Goal: Connect with others: Connect with others

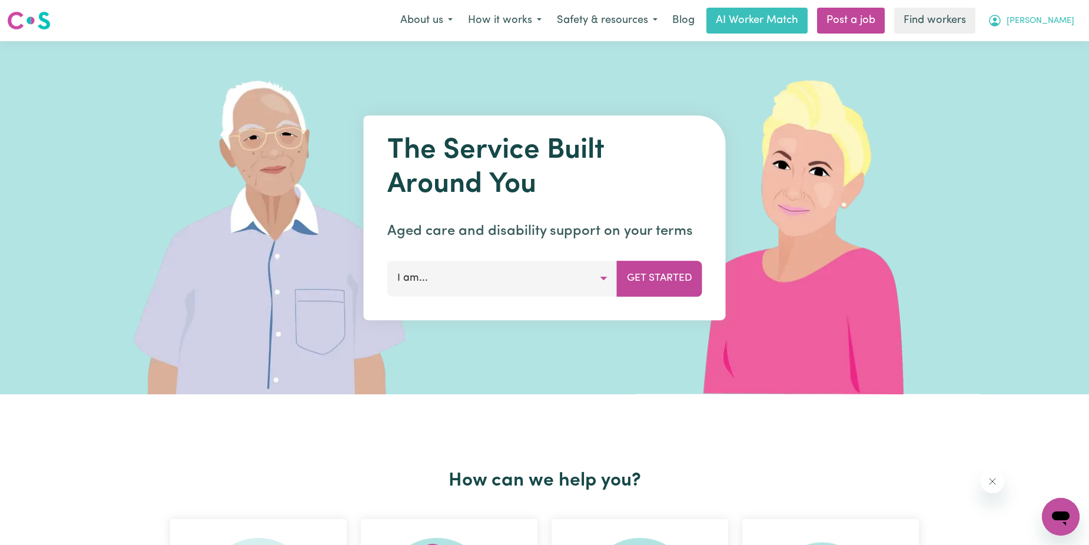
click at [1056, 21] on span "[PERSON_NAME]" at bounding box center [1040, 21] width 68 height 13
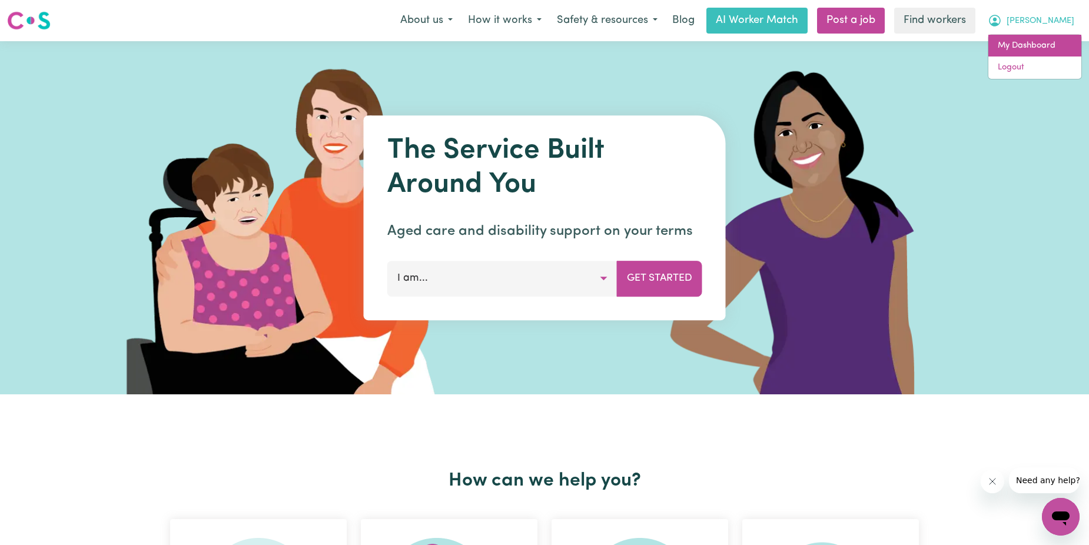
click at [1022, 49] on link "My Dashboard" at bounding box center [1034, 46] width 93 height 22
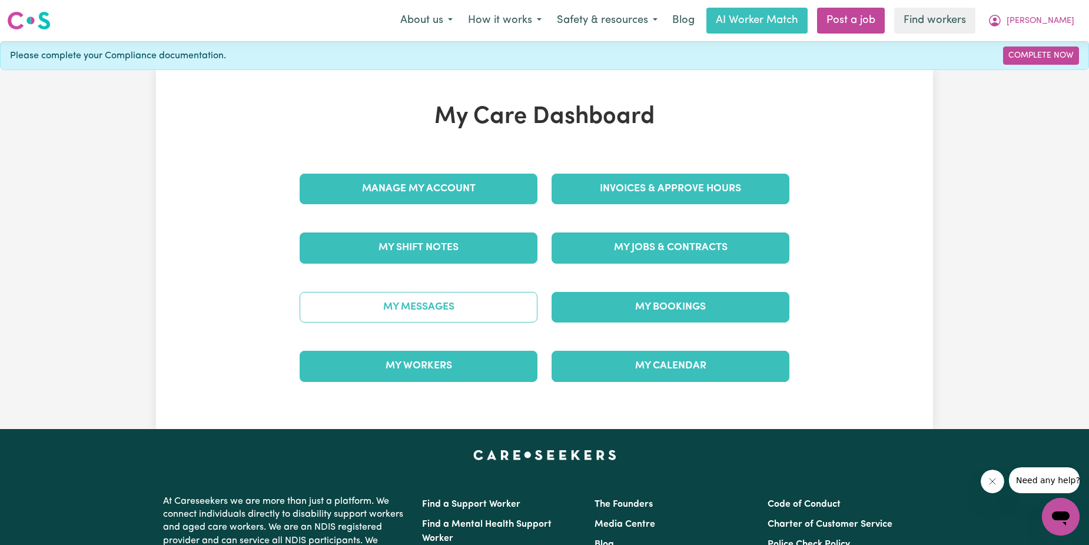
click at [453, 304] on link "My Messages" at bounding box center [419, 307] width 238 height 31
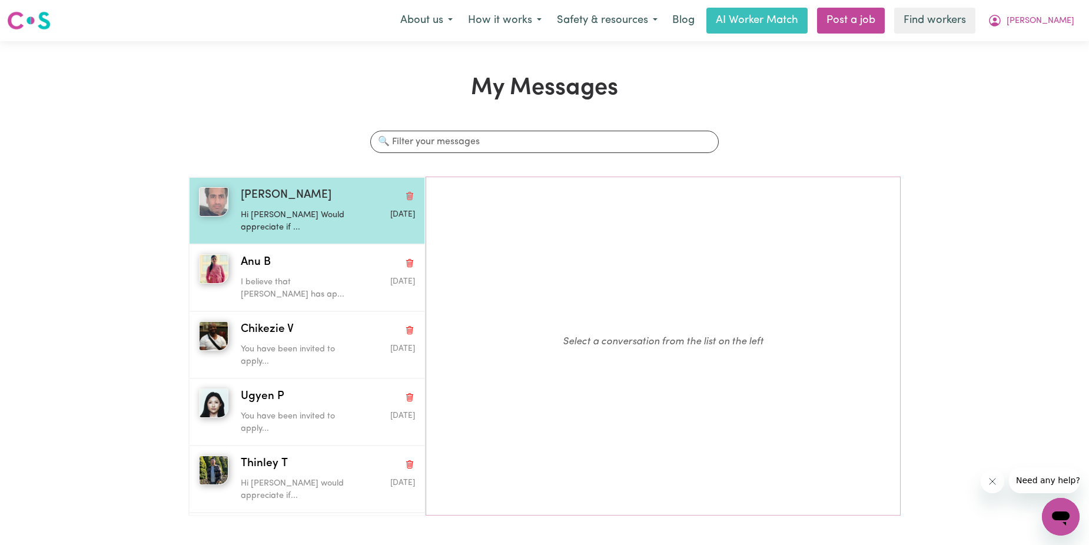
click at [311, 221] on p "Hi [PERSON_NAME] Would appreciate if ..." at bounding box center [299, 221] width 117 height 25
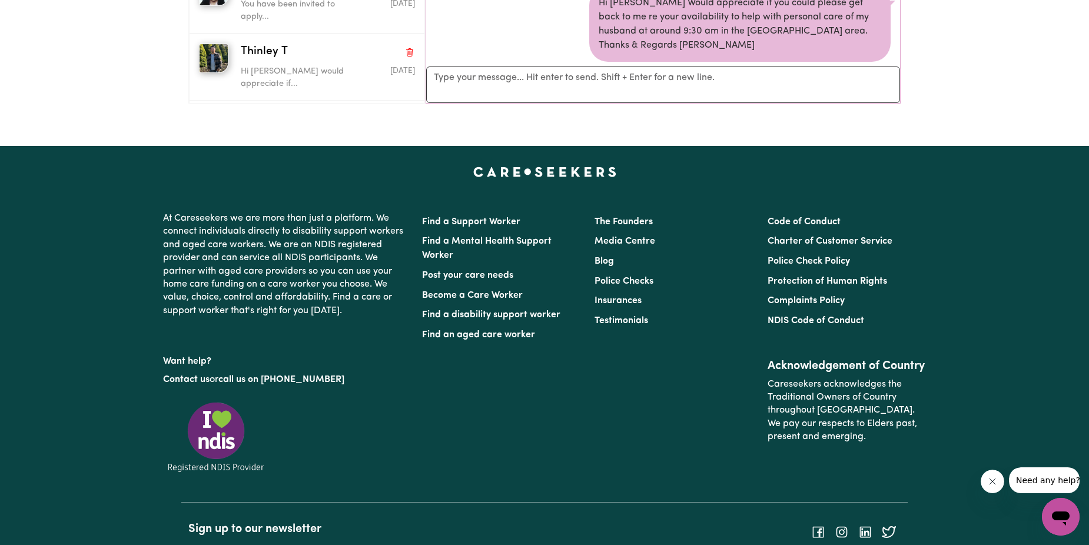
scroll to position [118, 0]
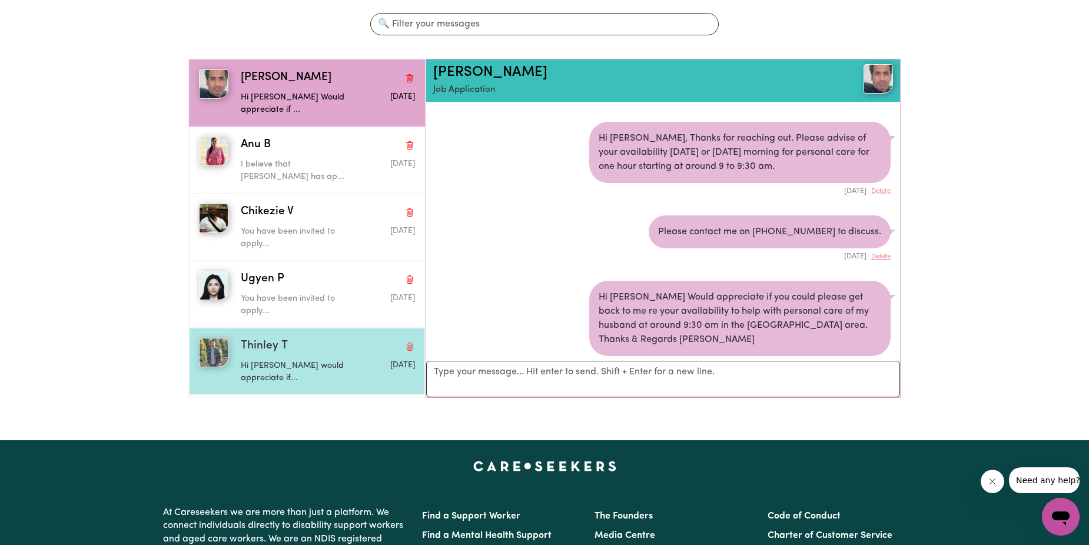
click at [257, 350] on span "Thinley T" at bounding box center [264, 346] width 47 height 17
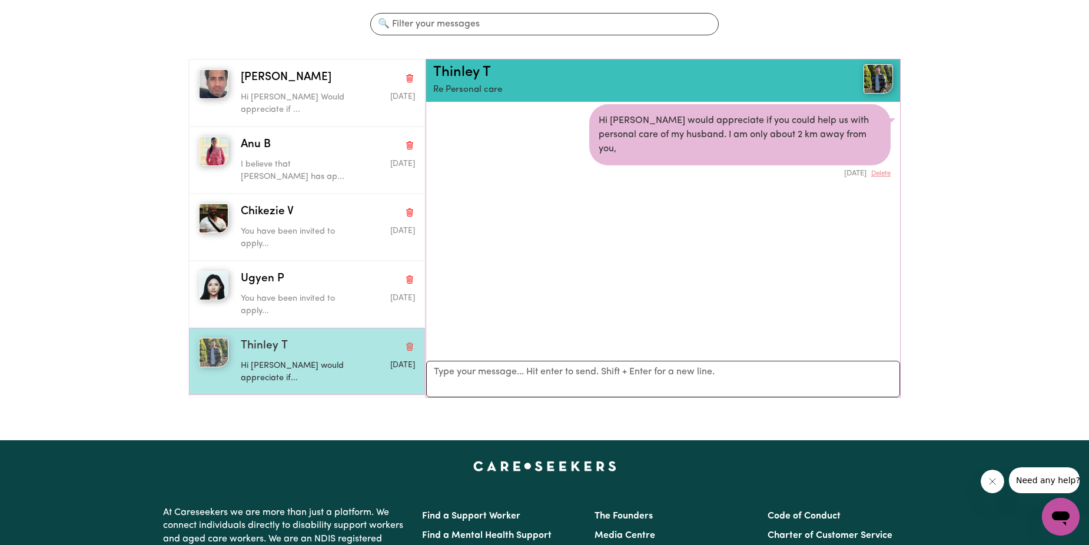
click at [211, 345] on img "button" at bounding box center [213, 352] width 29 height 29
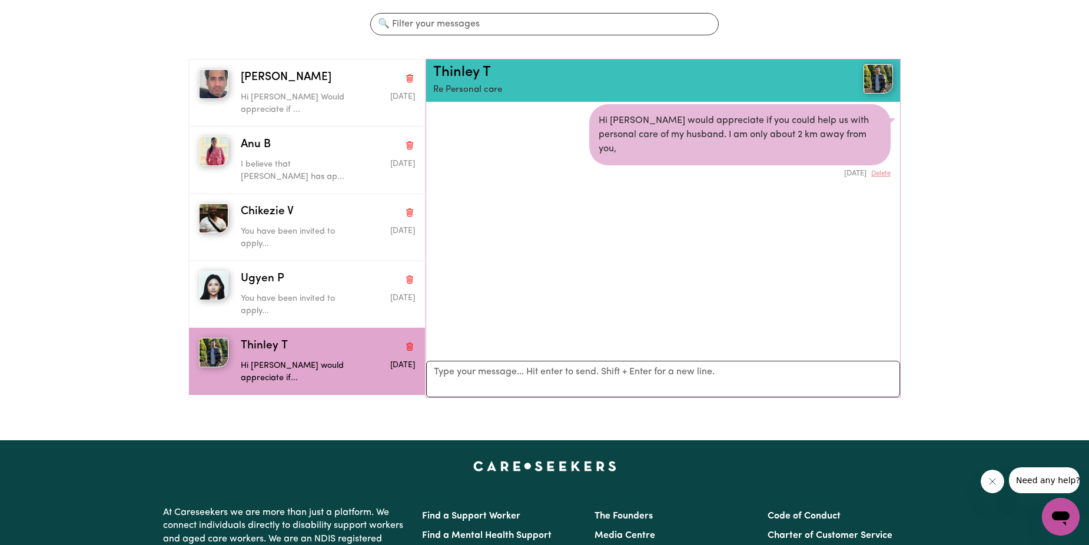
click at [867, 71] on img at bounding box center [877, 78] width 29 height 29
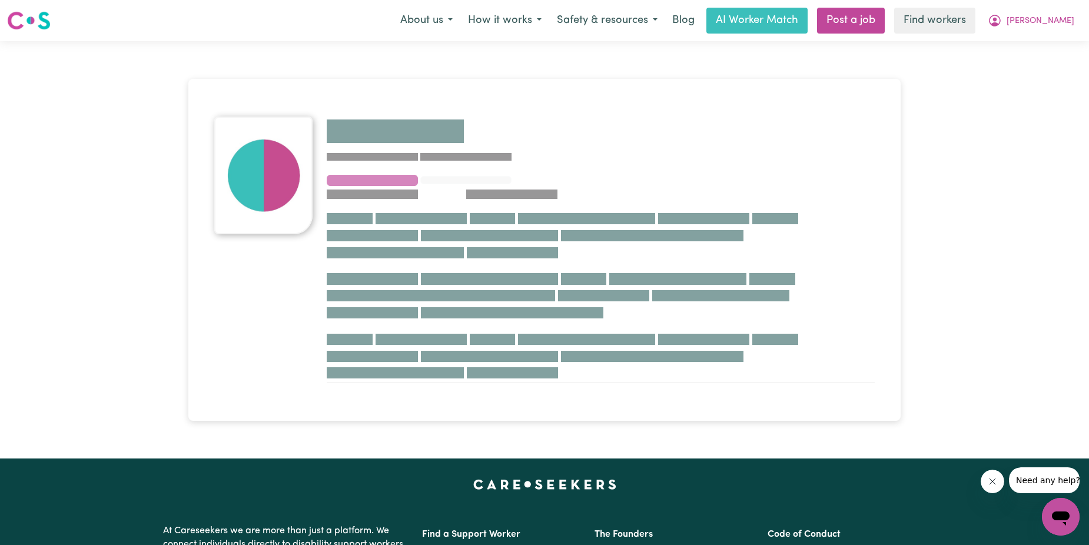
click at [867, 71] on div at bounding box center [544, 249] width 726 height 417
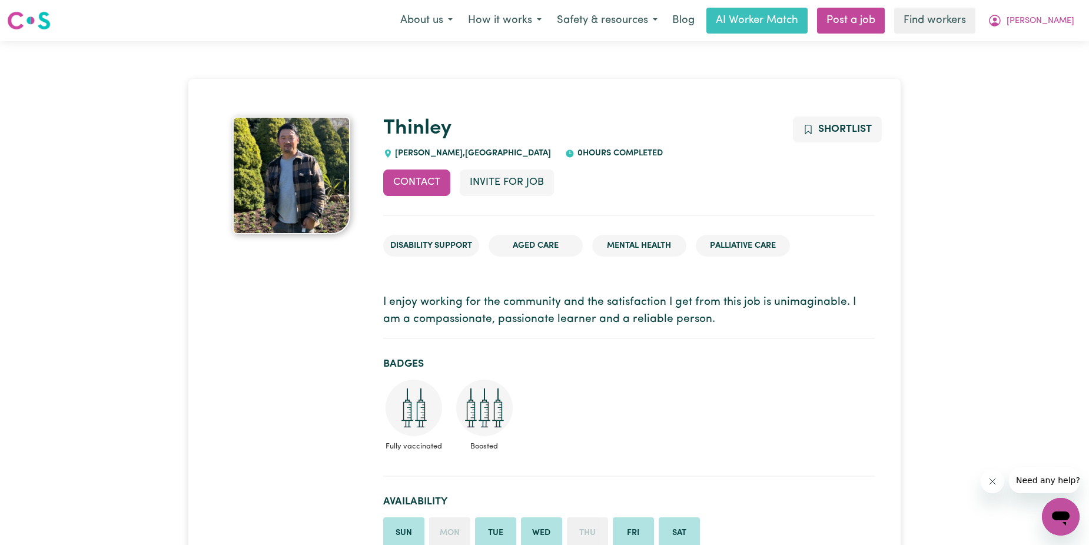
click at [310, 158] on img at bounding box center [291, 176] width 118 height 118
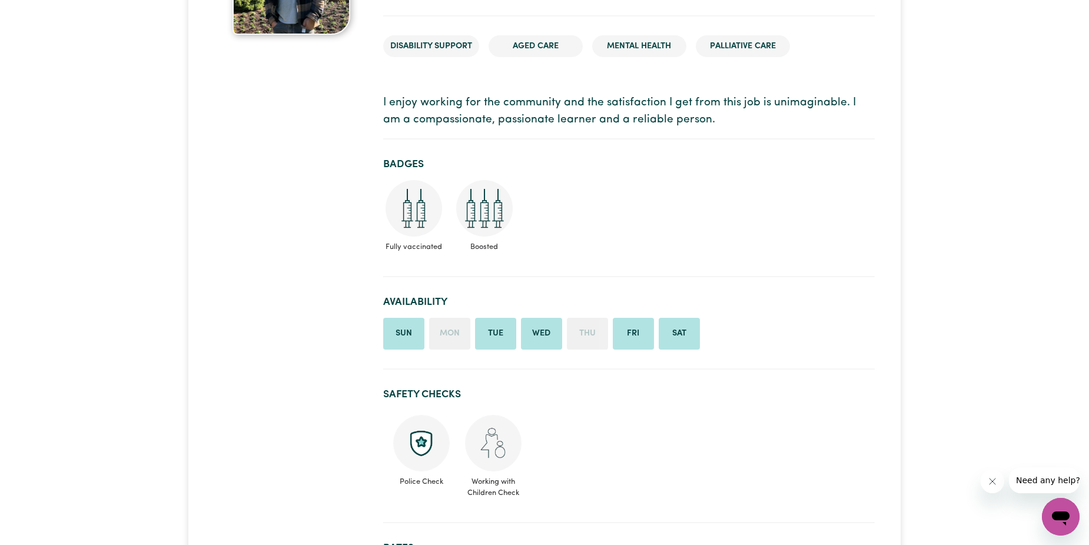
scroll to position [59, 0]
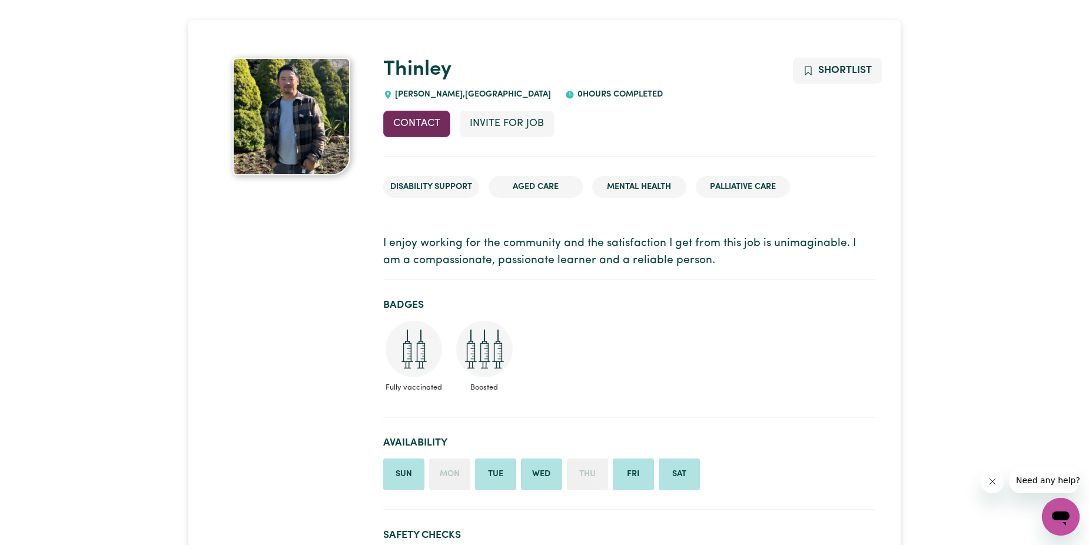
click at [405, 115] on button "Contact" at bounding box center [416, 124] width 67 height 26
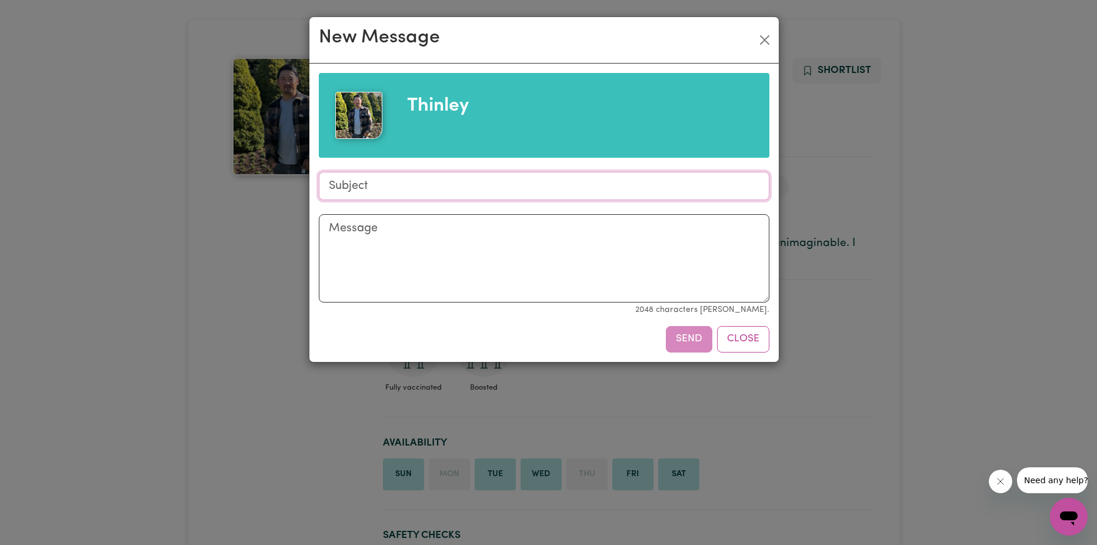
click at [409, 184] on input "Subject" at bounding box center [544, 186] width 451 height 28
type input "Looking for Personal care"
click at [418, 240] on textarea "Message" at bounding box center [544, 258] width 451 height 88
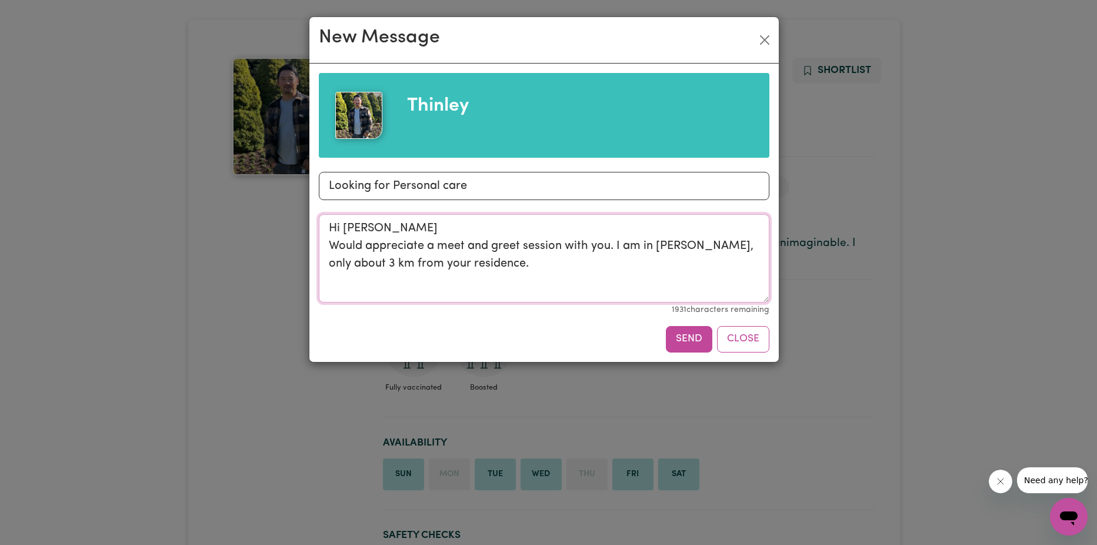
click at [608, 249] on textarea "Hi [PERSON_NAME] Would appreciate a meet and greet session with you. I am in [P…" at bounding box center [544, 258] width 451 height 88
type textarea "Hi [PERSON_NAME] Would appreciate a meet and greet session with you to discuss …"
click at [690, 346] on button "Send" at bounding box center [689, 339] width 46 height 26
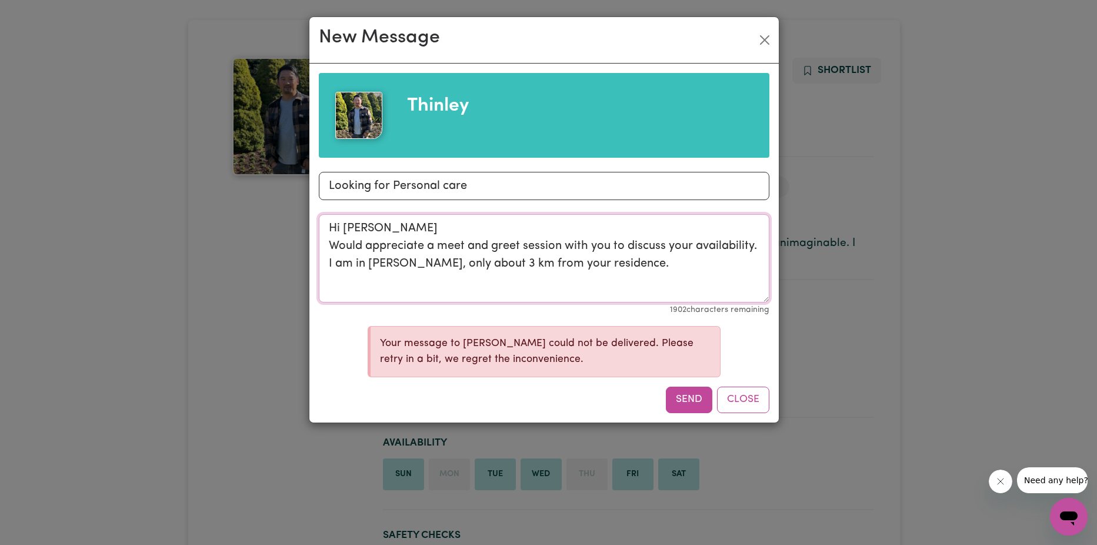
drag, startPoint x: 627, startPoint y: 268, endPoint x: 311, endPoint y: 227, distance: 318.1
click at [311, 227] on div "Thinley Subject Looking for Personal care Message Hi [PERSON_NAME] Would apprec…" at bounding box center [545, 243] width 470 height 358
click at [699, 404] on button "Send" at bounding box center [689, 400] width 46 height 26
click at [759, 391] on button "Close" at bounding box center [743, 400] width 52 height 26
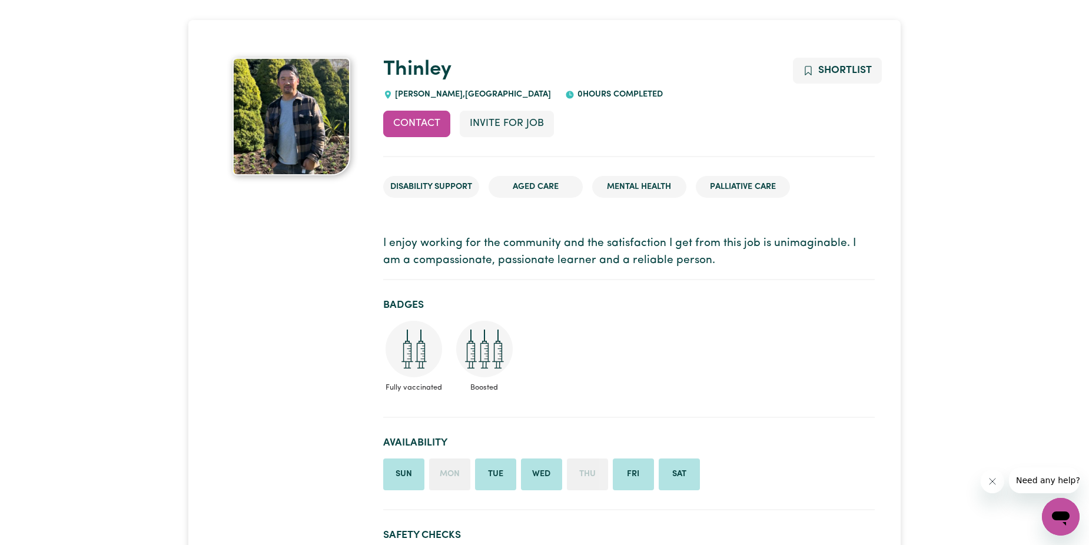
scroll to position [0, 0]
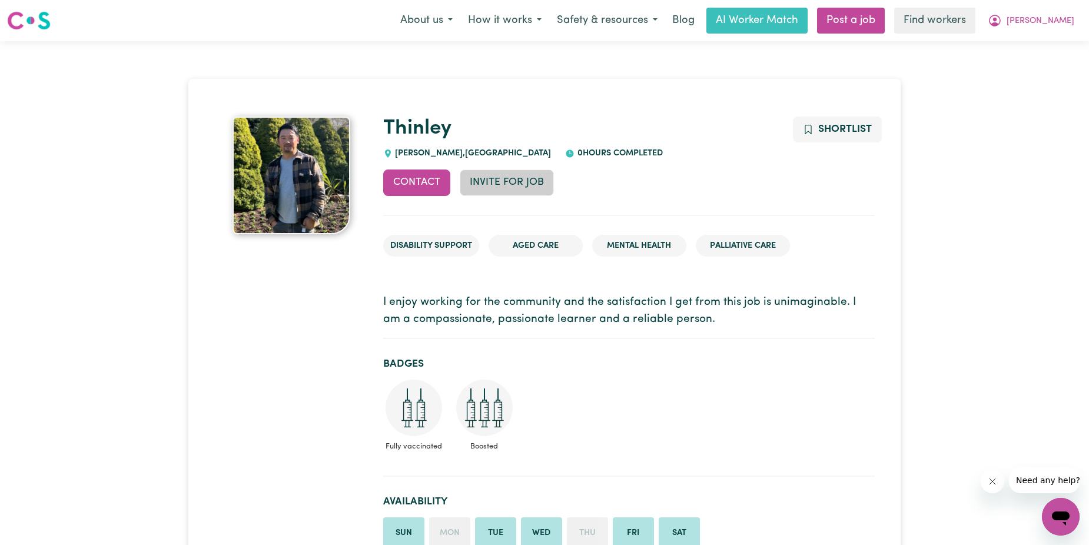
click at [509, 184] on button "Invite for Job" at bounding box center [507, 182] width 94 height 26
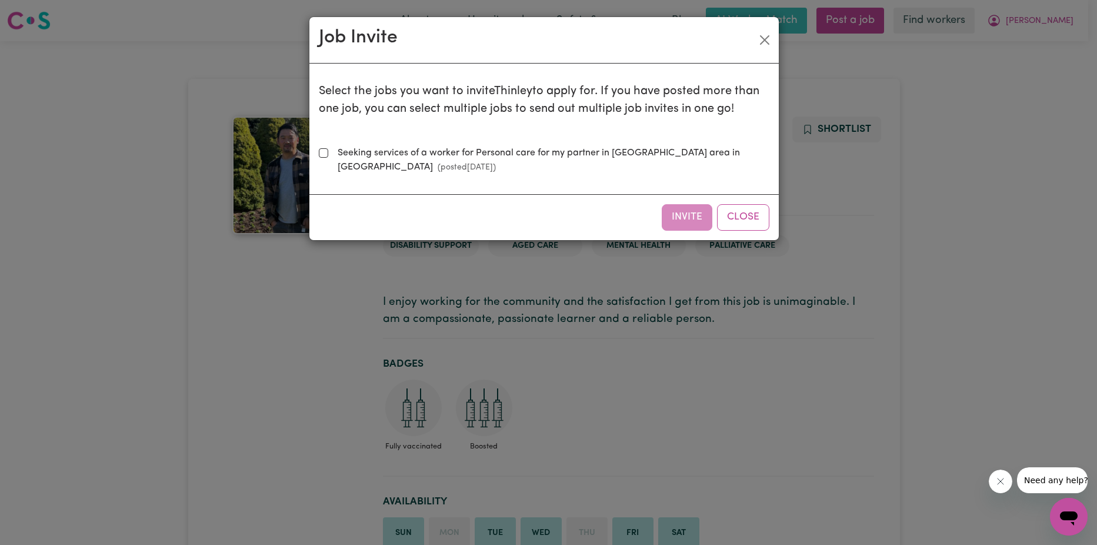
click at [675, 219] on div "Invite Close" at bounding box center [545, 216] width 470 height 45
click at [689, 215] on div "Invite Close" at bounding box center [545, 216] width 470 height 45
click at [406, 178] on div "Select the jobs you want to invite [PERSON_NAME] to apply for. If you have post…" at bounding box center [544, 129] width 451 height 112
click at [319, 154] on input "Seeking services of a worker for Personal care for my partner in [GEOGRAPHIC_DA…" at bounding box center [323, 152] width 9 height 9
checkbox input "true"
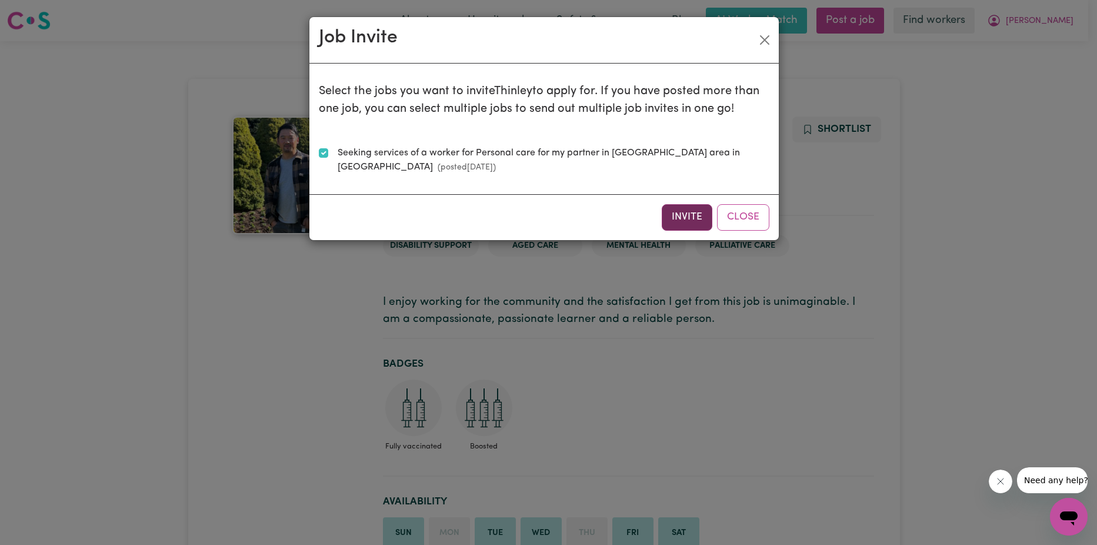
click at [673, 219] on button "Invite" at bounding box center [687, 217] width 51 height 26
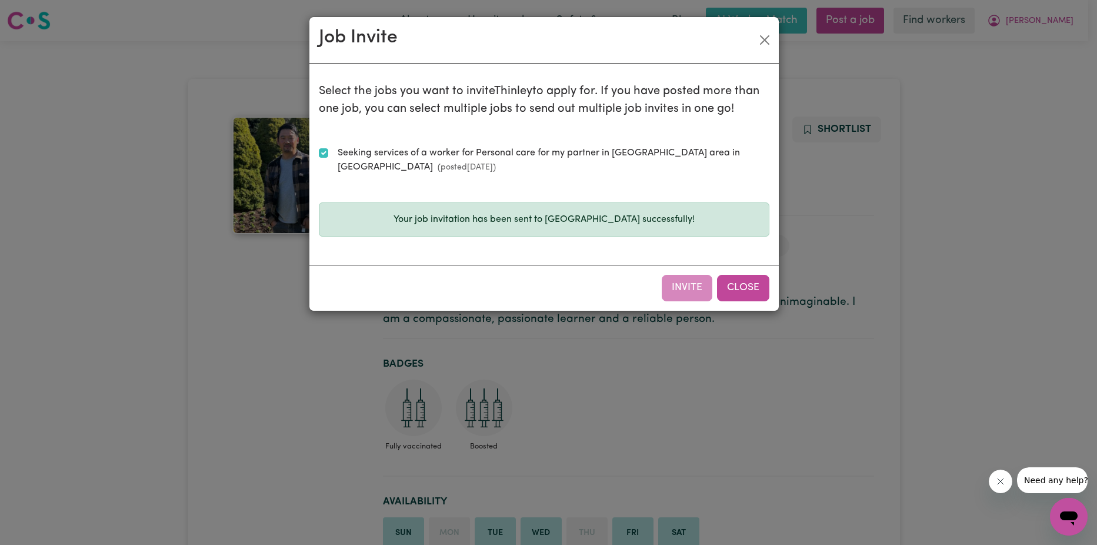
click at [741, 295] on button "Close" at bounding box center [743, 288] width 52 height 26
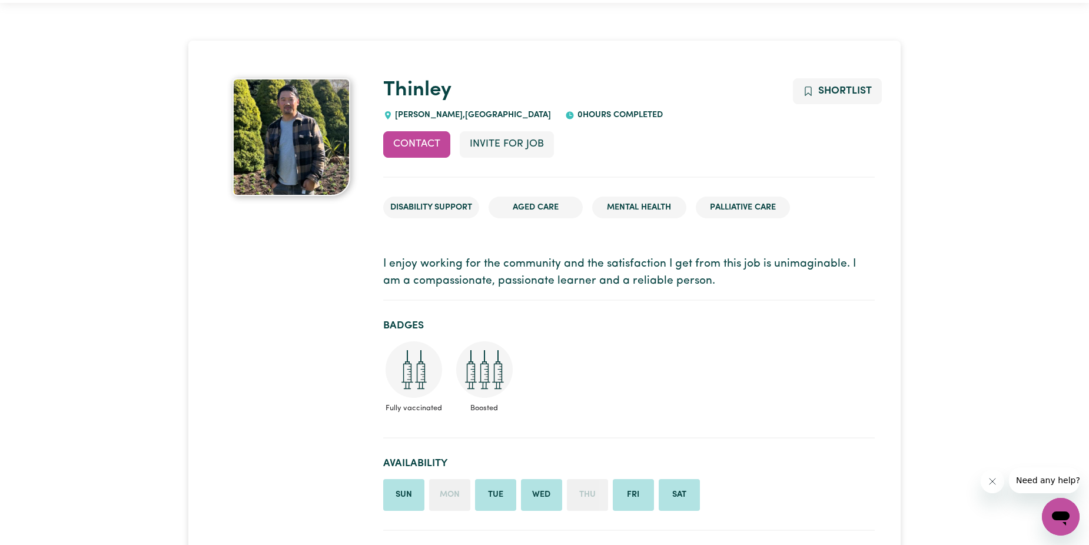
scroll to position [59, 0]
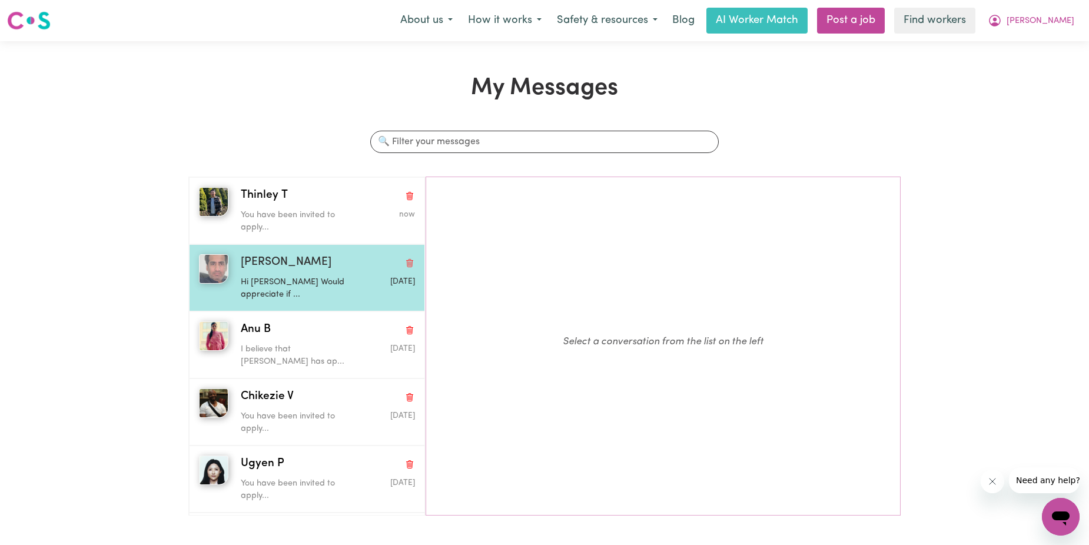
click at [283, 255] on span "[PERSON_NAME]" at bounding box center [286, 262] width 91 height 17
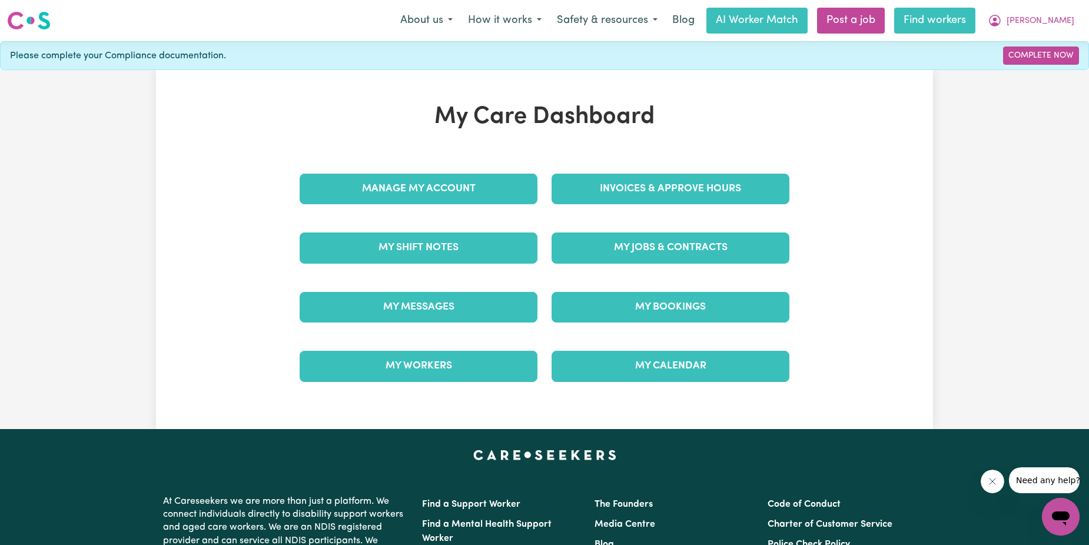
click at [975, 21] on link "Find workers" at bounding box center [934, 21] width 81 height 26
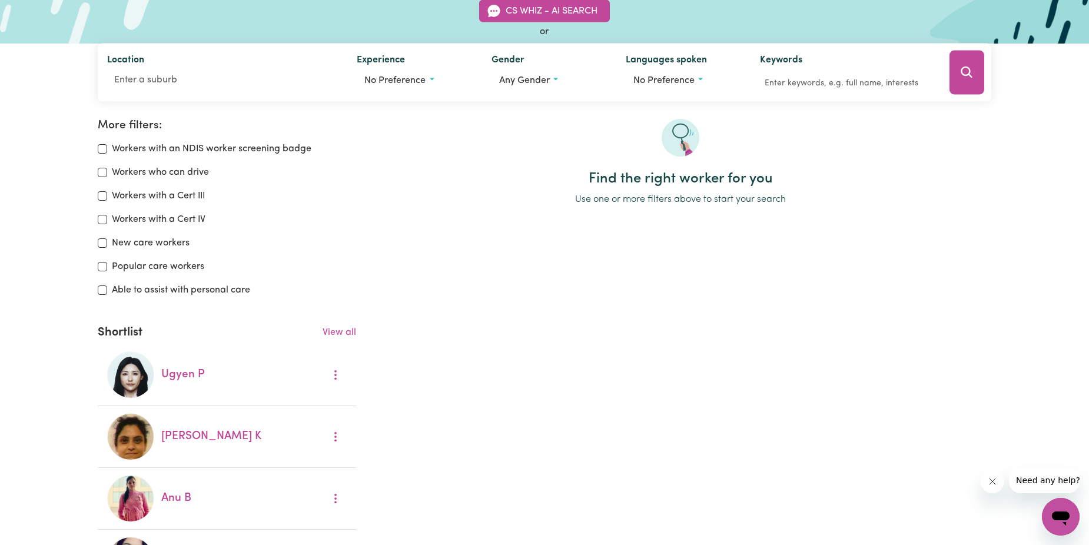
scroll to position [59, 0]
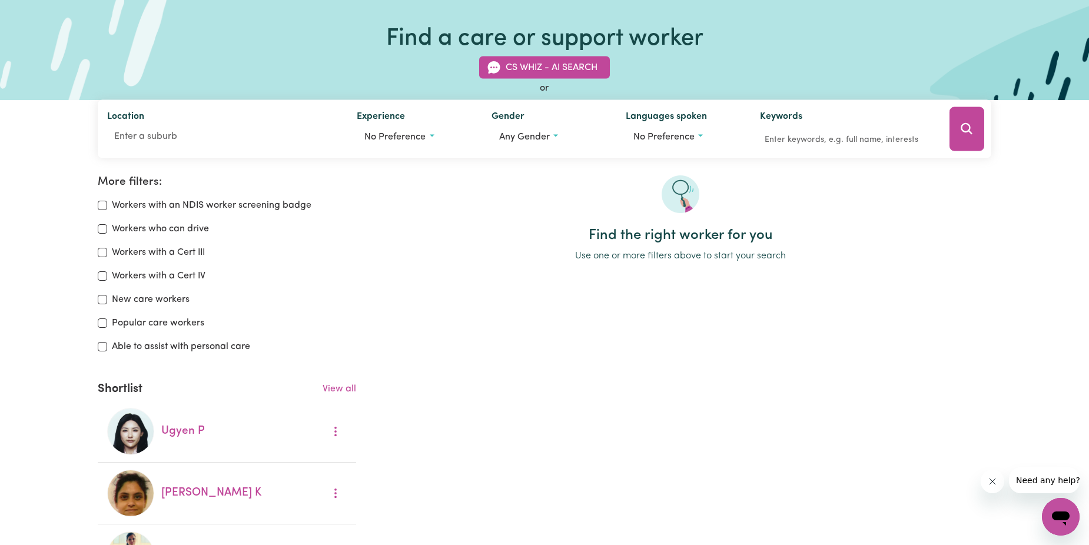
click at [193, 329] on label "Popular care workers" at bounding box center [158, 323] width 92 height 14
click at [107, 328] on input "Popular care workers" at bounding box center [102, 322] width 9 height 9
checkbox input "true"
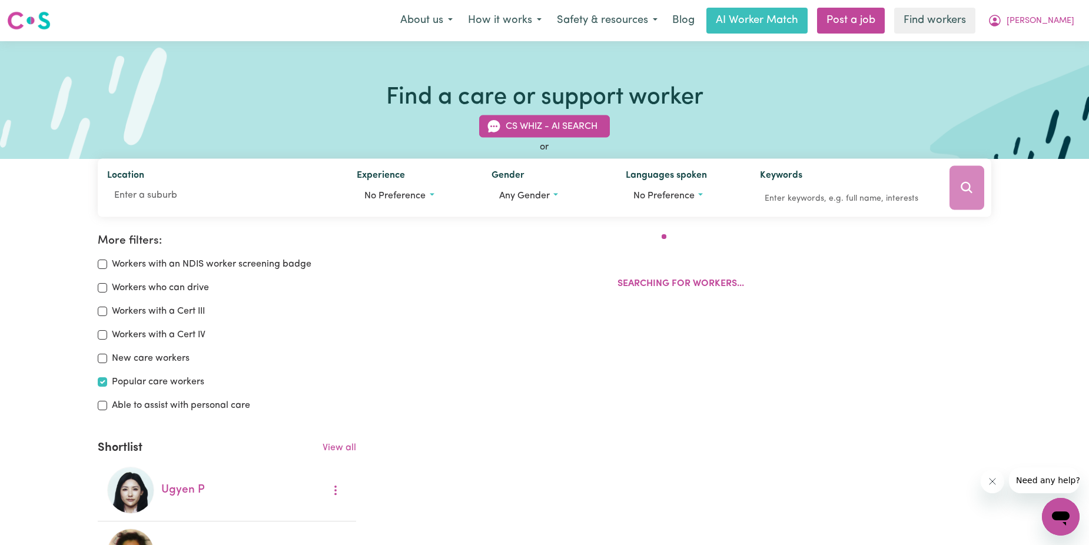
click at [973, 194] on div at bounding box center [966, 188] width 49 height 58
click at [975, 24] on link "Find workers" at bounding box center [934, 21] width 81 height 26
click at [974, 19] on link "Find workers" at bounding box center [934, 21] width 81 height 26
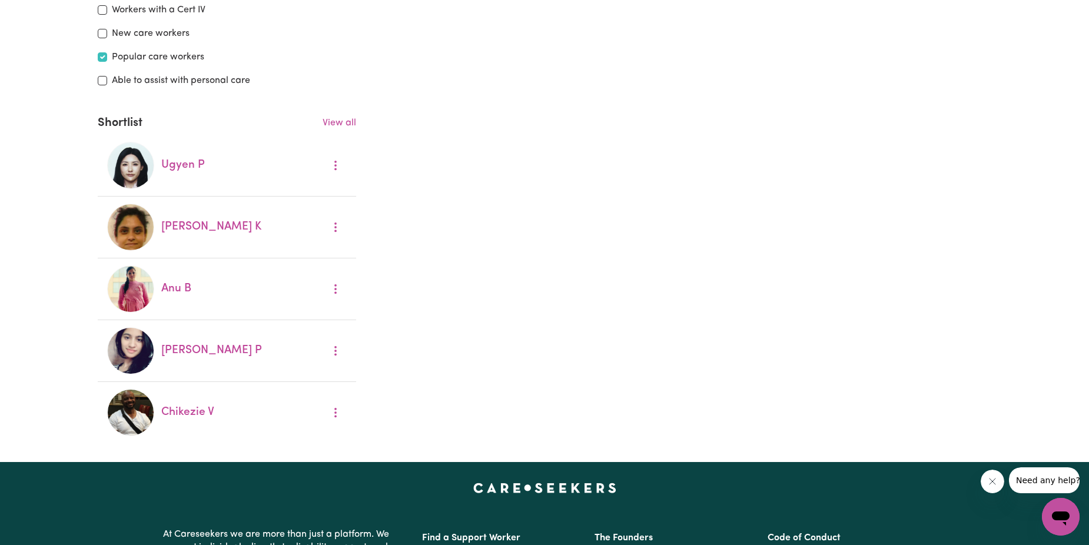
scroll to position [412, 0]
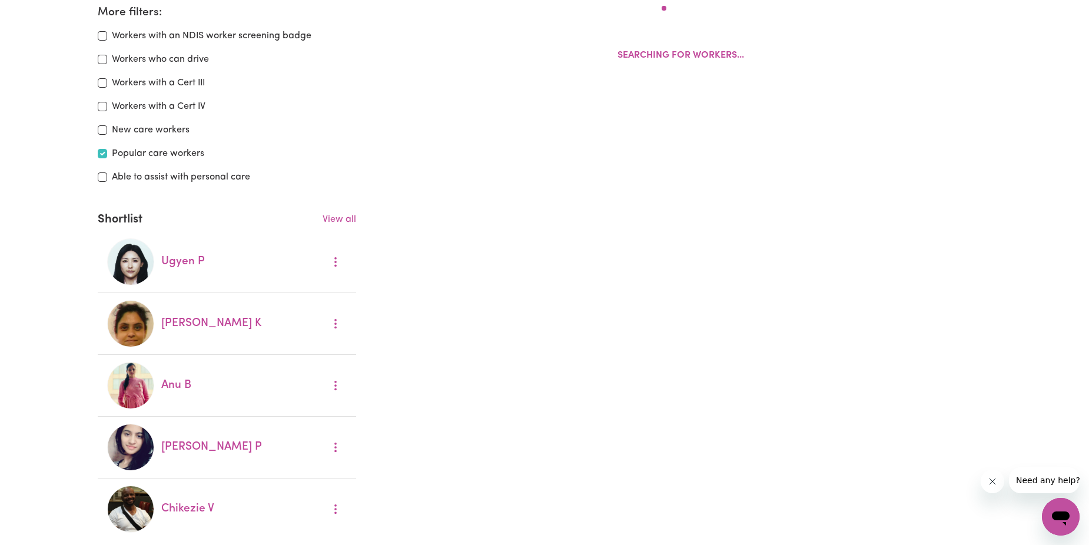
scroll to position [197, 0]
